Goal: Task Accomplishment & Management: Manage account settings

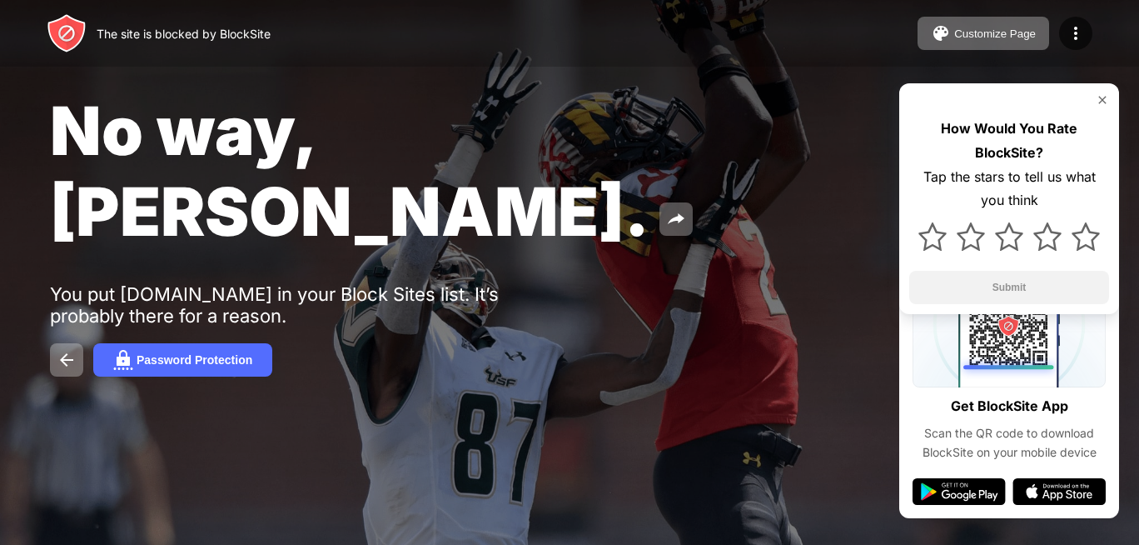
click at [850, 28] on div "The site is blocked by BlockSite Customize Page Edit Block List Redirect Custom…" at bounding box center [569, 33] width 1139 height 67
